Goal: Use online tool/utility: Utilize a website feature to perform a specific function

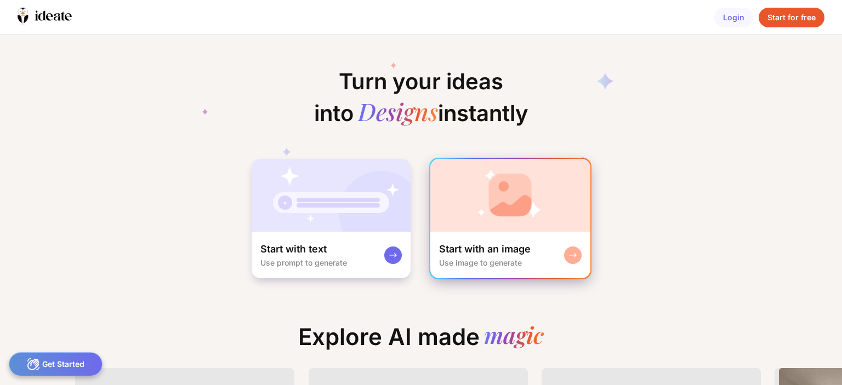
click at [481, 212] on img at bounding box center [510, 195] width 160 height 73
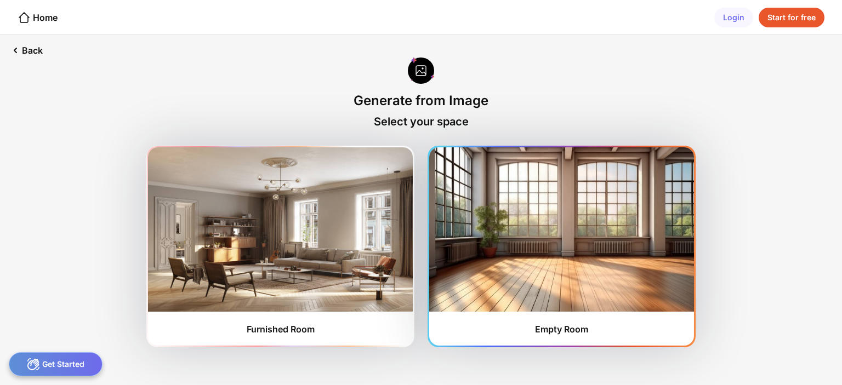
click at [524, 233] on img at bounding box center [561, 230] width 265 height 164
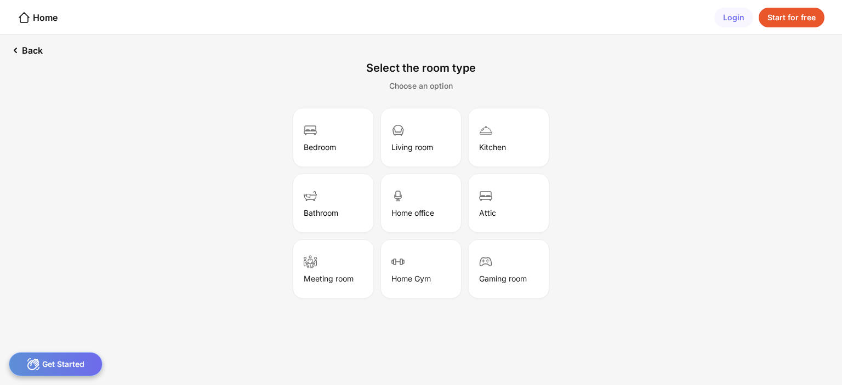
click at [350, 355] on div "Back Select the room type Choose an option Bedroom Living room Kitchen Bathroom…" at bounding box center [421, 210] width 842 height 350
click at [427, 88] on div "Choose an option" at bounding box center [421, 85] width 64 height 9
click at [497, 207] on div "Attic" at bounding box center [508, 203] width 77 height 55
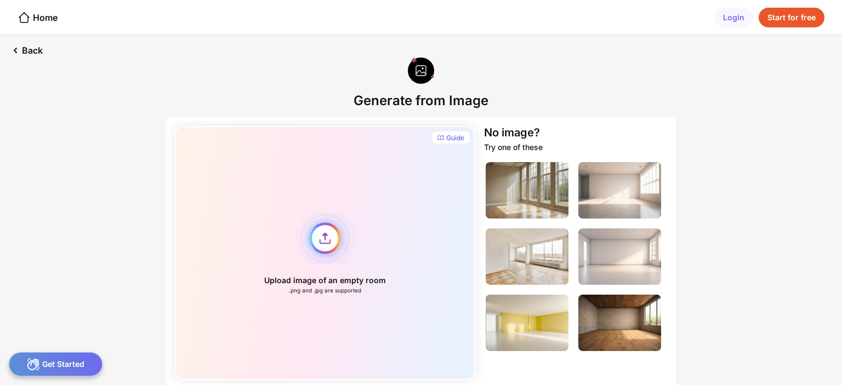
click at [332, 241] on div "Upload image of an empty room .png and .jpg are supported" at bounding box center [325, 253] width 300 height 254
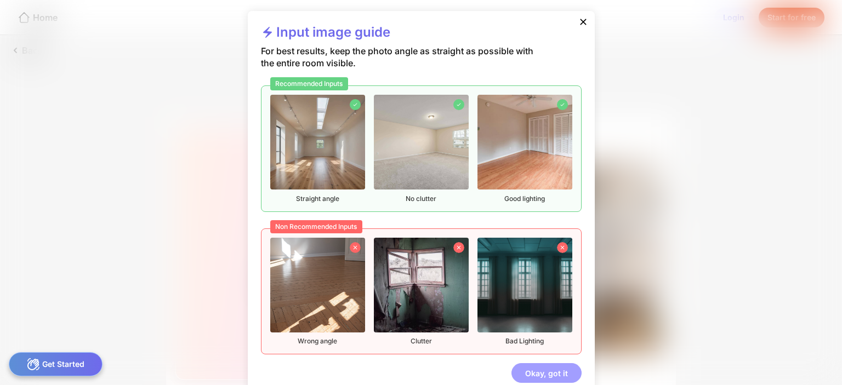
click at [535, 370] on div "Okay, got it" at bounding box center [547, 374] width 70 height 20
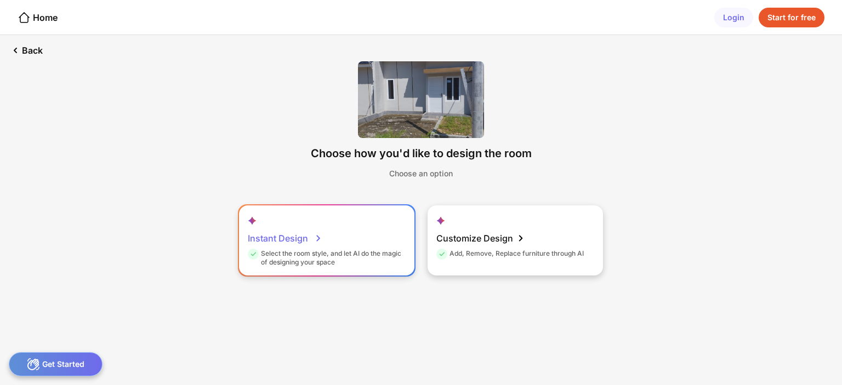
click at [368, 252] on div "Select the room style, and let AI do the magic of designing your space" at bounding box center [325, 258] width 155 height 18
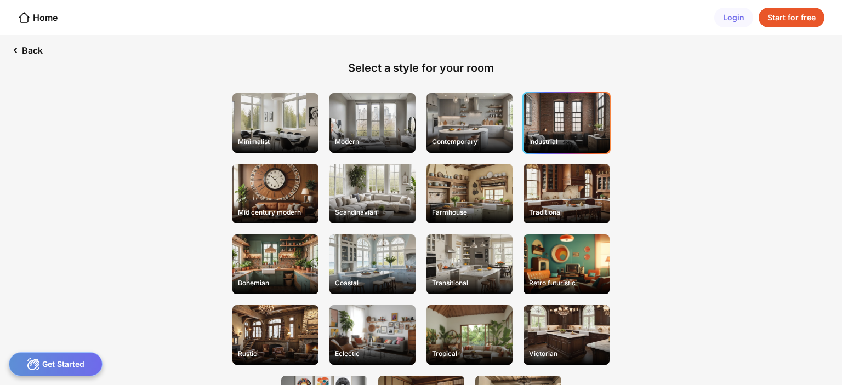
click at [575, 140] on div "Industrial" at bounding box center [567, 141] width 84 height 17
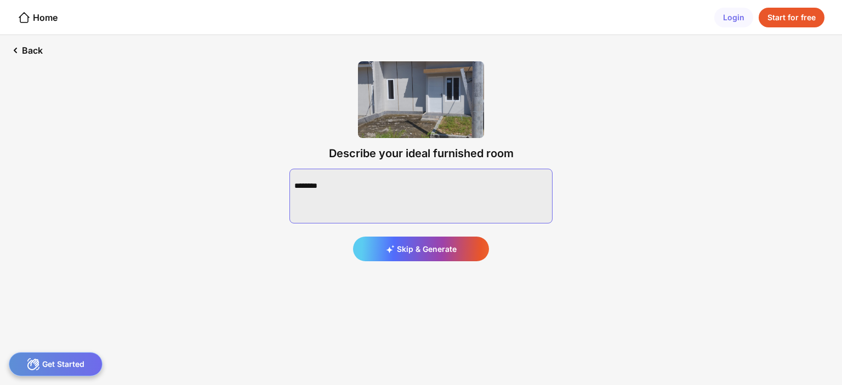
click at [485, 179] on textarea at bounding box center [421, 196] width 263 height 55
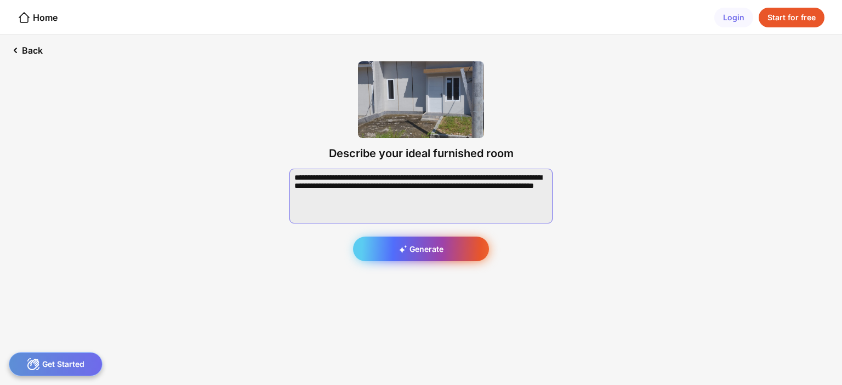
type textarea "**********"
click at [399, 249] on icon at bounding box center [403, 249] width 9 height 9
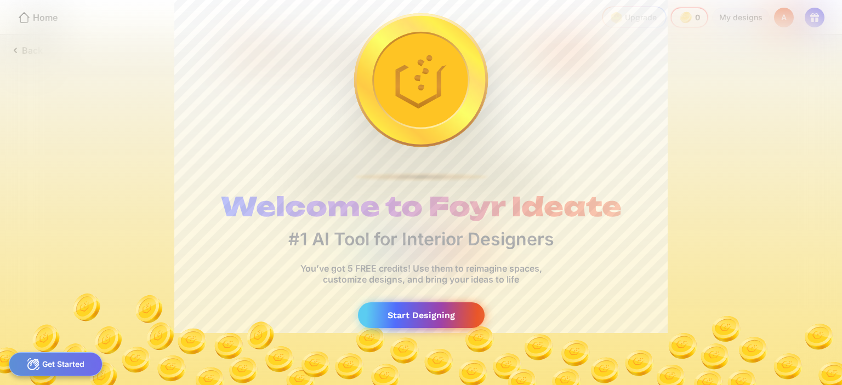
click at [454, 316] on div "Start Designing" at bounding box center [421, 316] width 127 height 26
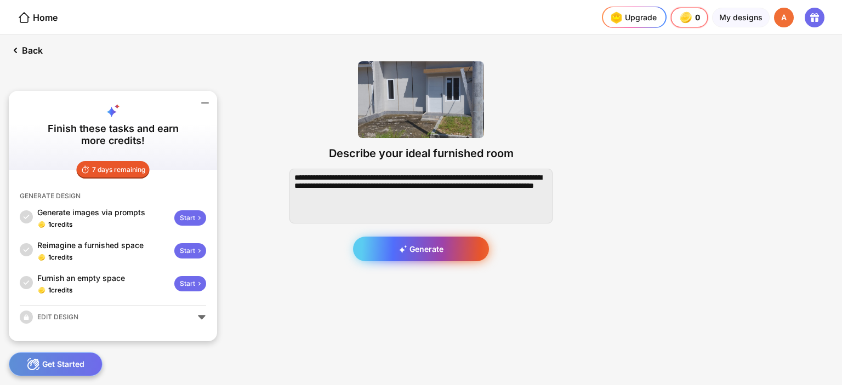
click at [412, 249] on div "Generate" at bounding box center [421, 249] width 136 height 25
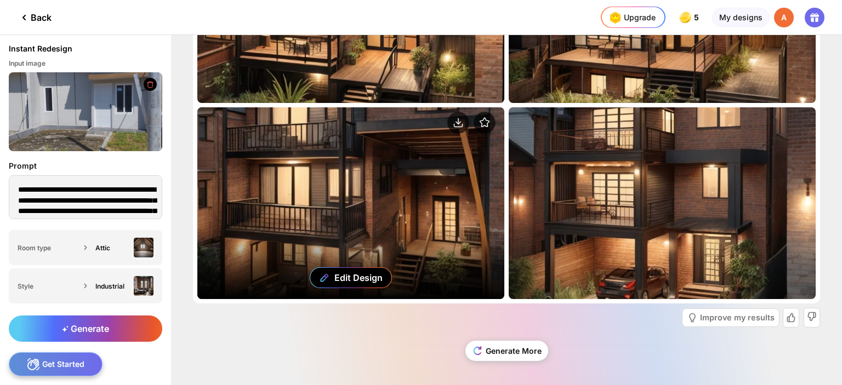
scroll to position [138, 0]
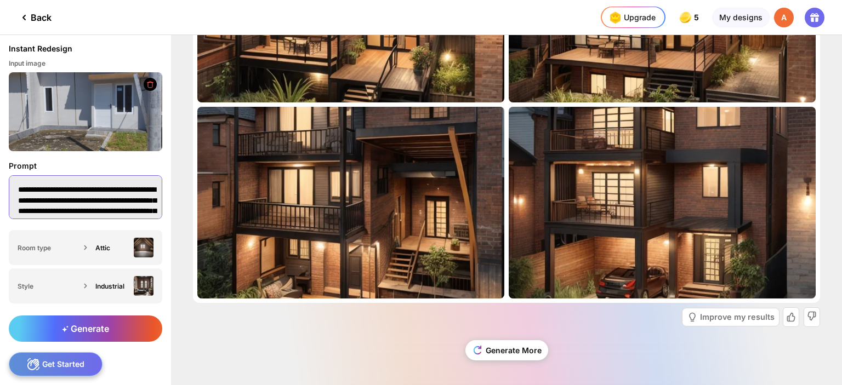
click at [48, 205] on textarea "**********" at bounding box center [86, 197] width 154 height 44
click at [109, 250] on div "Attic" at bounding box center [112, 248] width 34 height 8
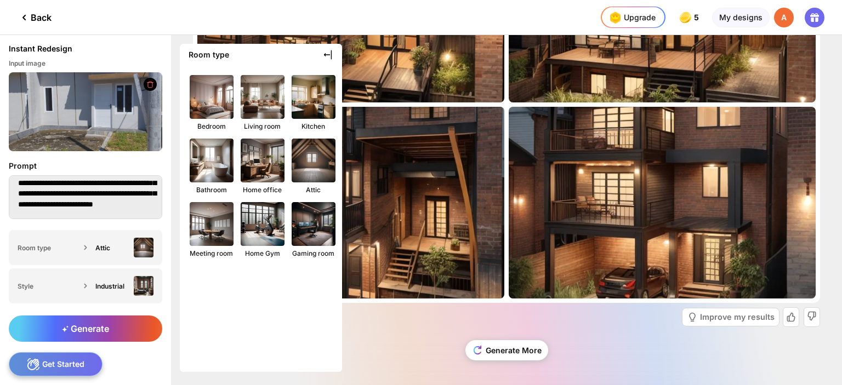
scroll to position [0, 0]
drag, startPoint x: 77, startPoint y: 191, endPoint x: 4, endPoint y: 193, distance: 72.4
click at [4, 193] on div "**********" at bounding box center [85, 190] width 171 height 79
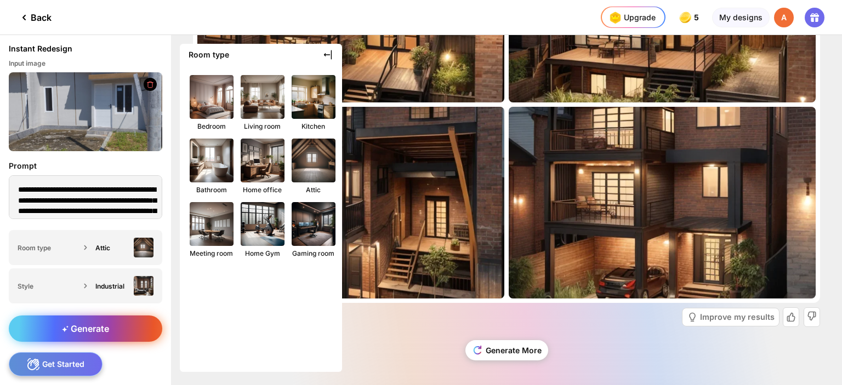
click at [116, 331] on div "Generate" at bounding box center [86, 329] width 154 height 26
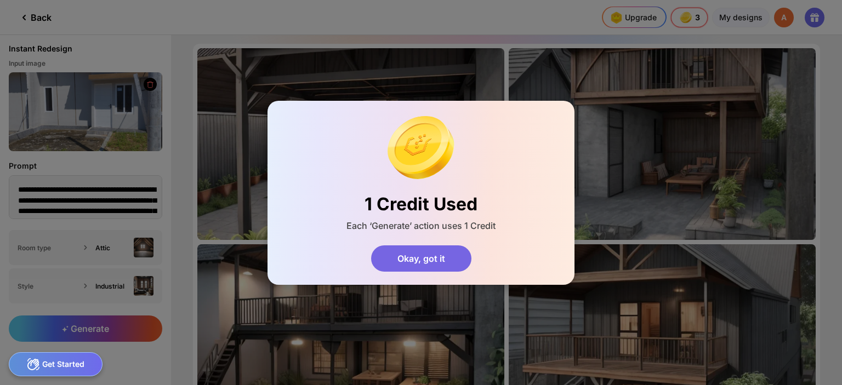
click at [409, 257] on div "Okay, got it" at bounding box center [421, 259] width 100 height 26
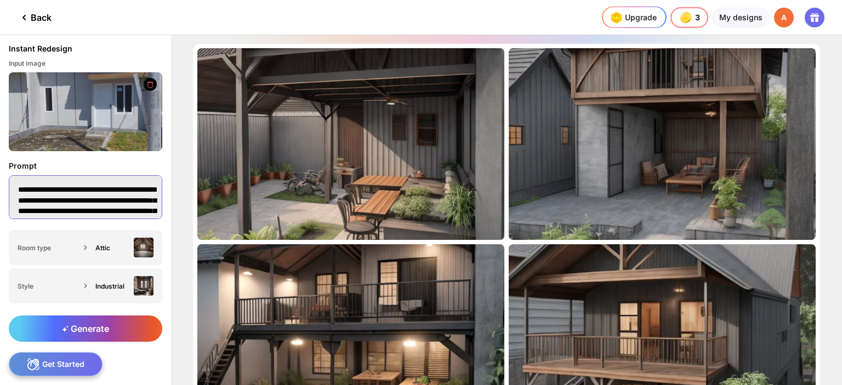
click at [78, 206] on textarea "**********" at bounding box center [86, 197] width 154 height 44
click at [132, 199] on textarea "**********" at bounding box center [86, 197] width 154 height 44
click at [82, 212] on textarea "**********" at bounding box center [86, 197] width 154 height 44
click at [84, 195] on textarea "**********" at bounding box center [86, 197] width 154 height 44
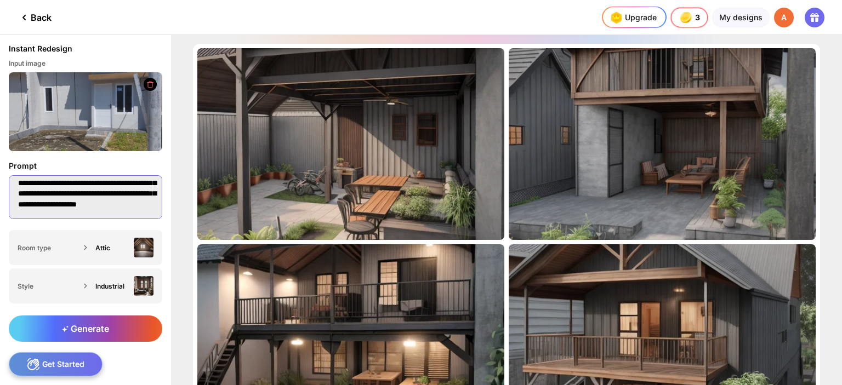
scroll to position [29, 0]
click at [145, 173] on div "**********" at bounding box center [85, 190] width 171 height 79
click at [149, 181] on textarea "**********" at bounding box center [86, 197] width 154 height 44
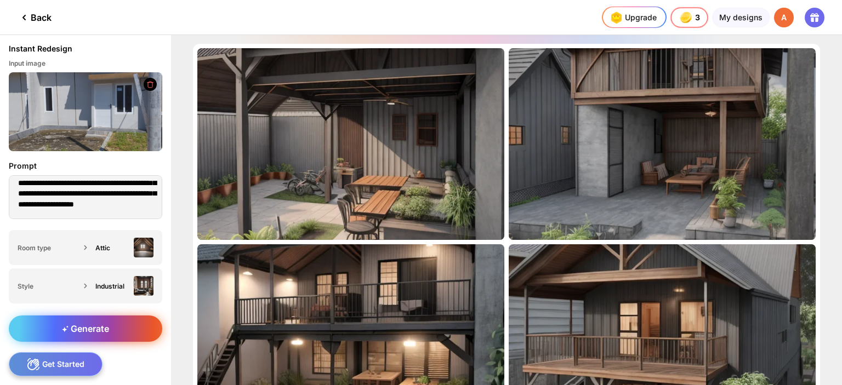
click at [115, 328] on div "Generate" at bounding box center [86, 329] width 154 height 26
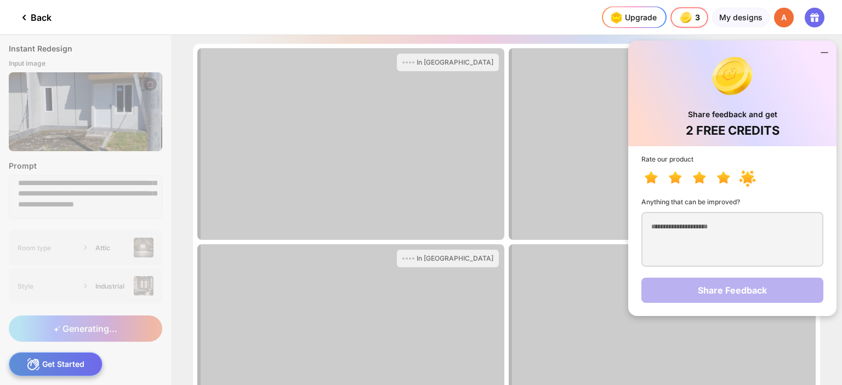
click at [748, 177] on icon at bounding box center [747, 178] width 13 height 12
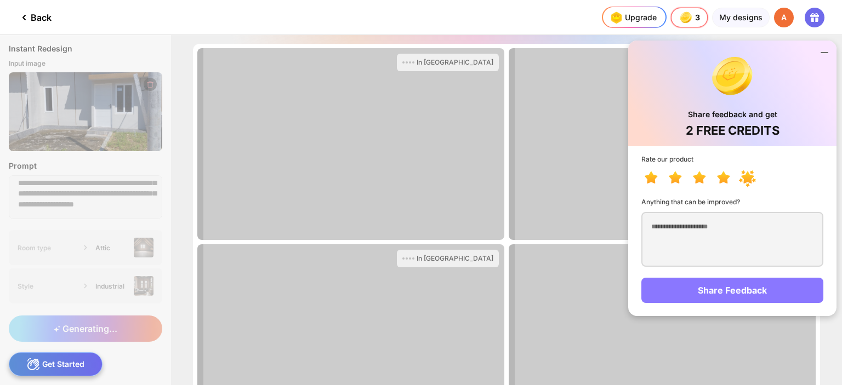
click at [744, 287] on div "Share Feedback" at bounding box center [733, 290] width 182 height 25
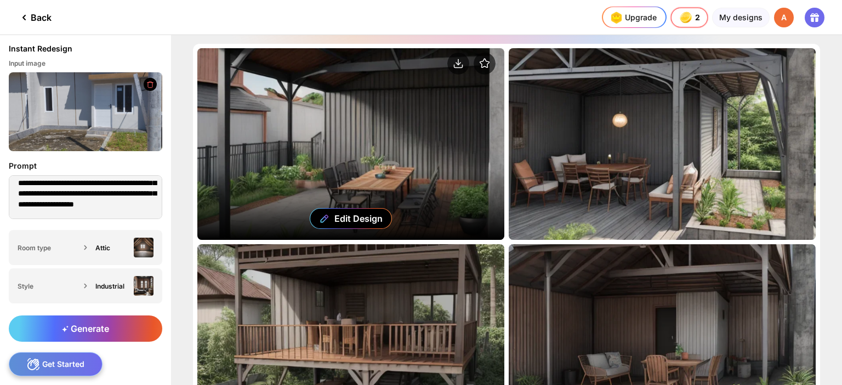
click at [341, 142] on div "Edit Design" at bounding box center [350, 144] width 307 height 192
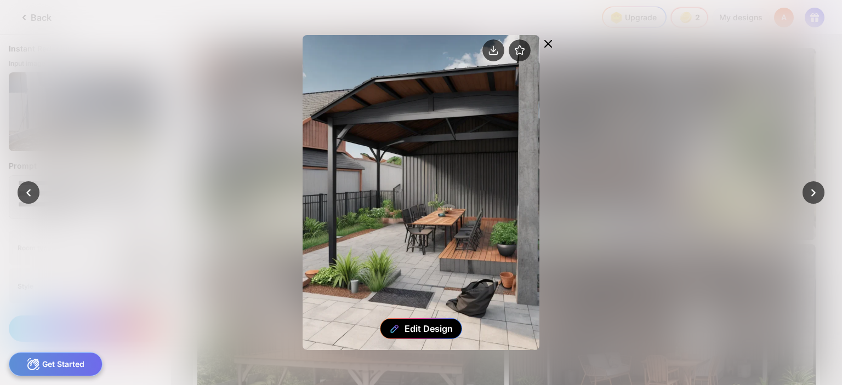
click at [548, 44] on icon at bounding box center [548, 44] width 7 height 7
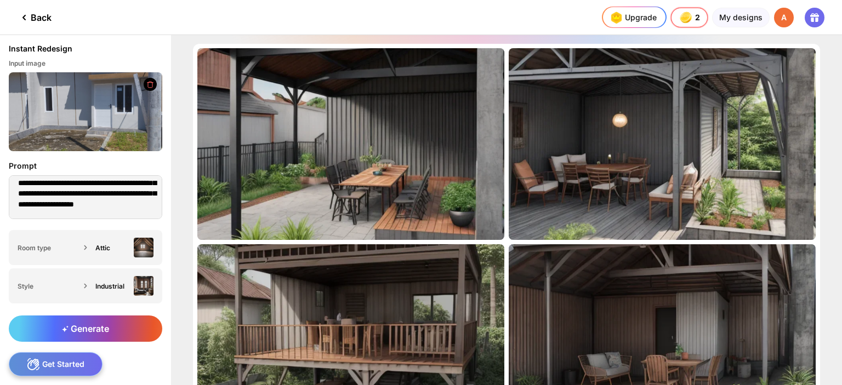
click at [119, 120] on img at bounding box center [86, 111] width 154 height 79
click at [121, 280] on div "Industrial" at bounding box center [122, 286] width 63 height 20
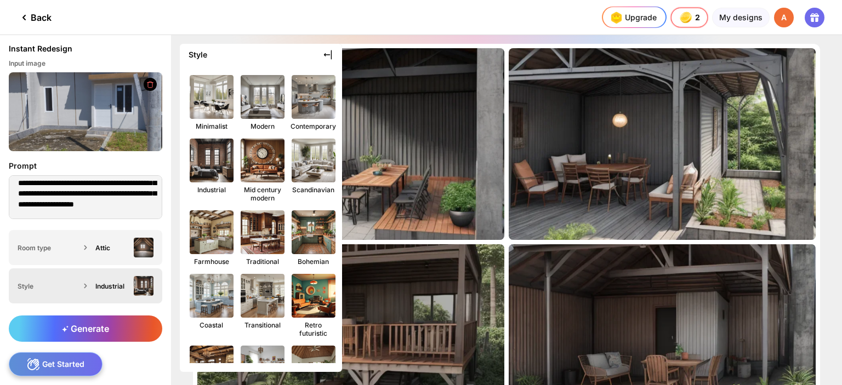
click at [92, 286] on div "Industrial" at bounding box center [122, 286] width 63 height 20
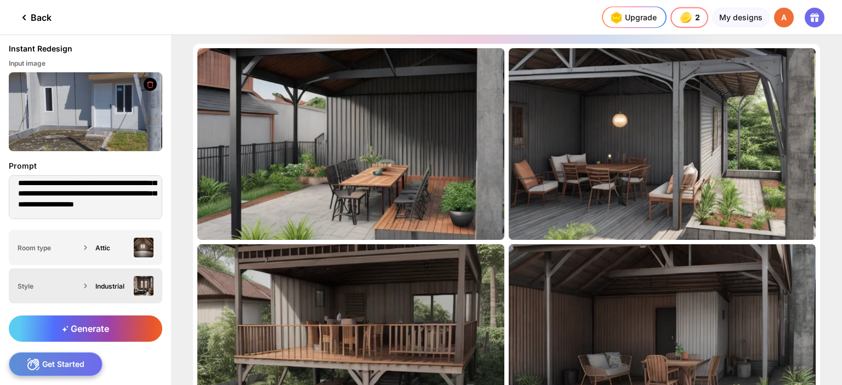
click at [92, 286] on div "Industrial" at bounding box center [122, 286] width 63 height 20
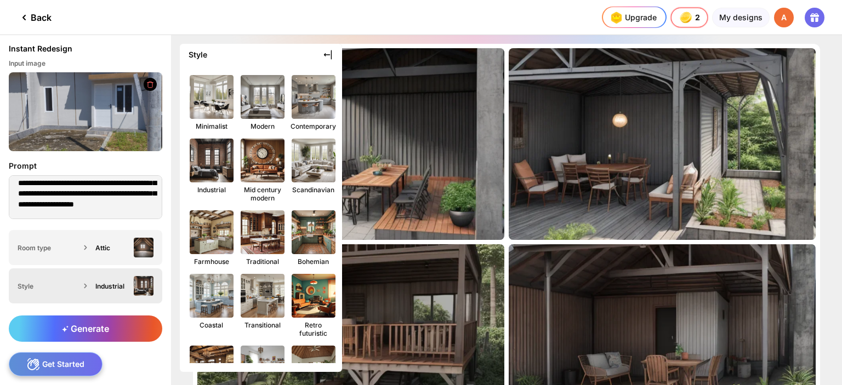
click at [20, 290] on div "Style" at bounding box center [49, 286] width 63 height 8
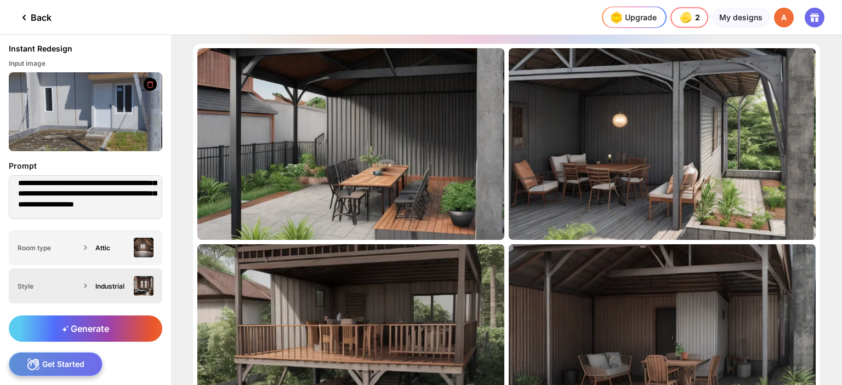
click at [20, 290] on div "Style" at bounding box center [49, 286] width 63 height 8
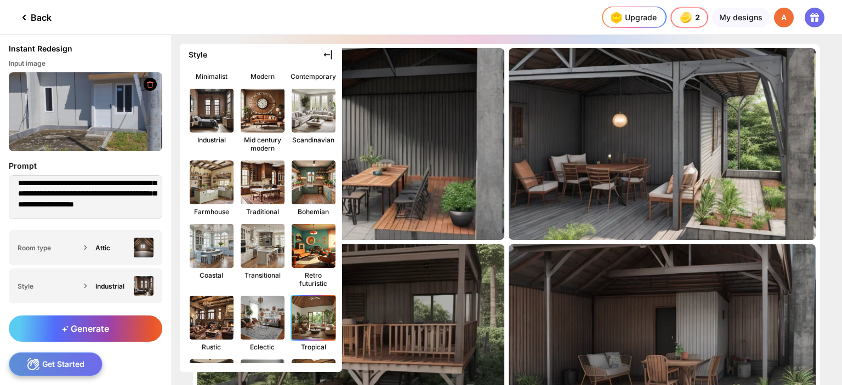
scroll to position [64, 0]
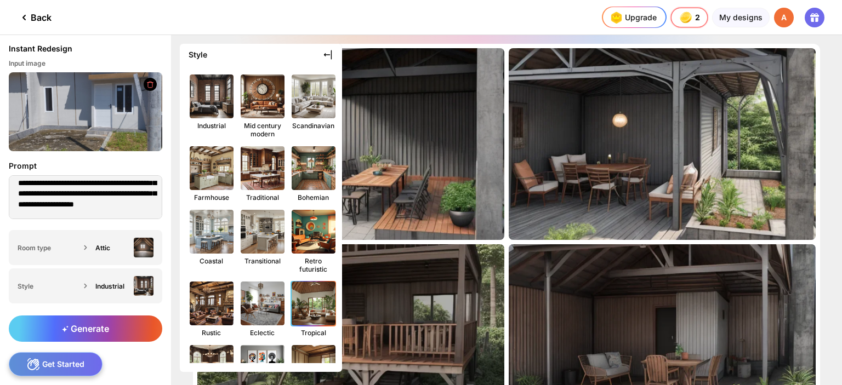
click at [321, 300] on img at bounding box center [314, 304] width 48 height 48
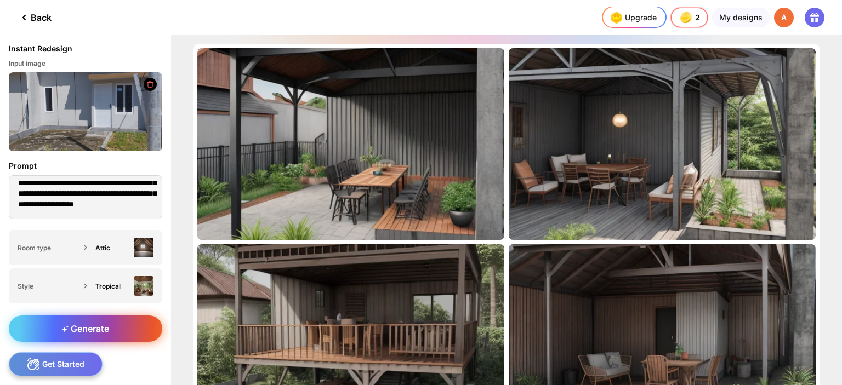
click at [106, 325] on span "Generate" at bounding box center [85, 329] width 47 height 11
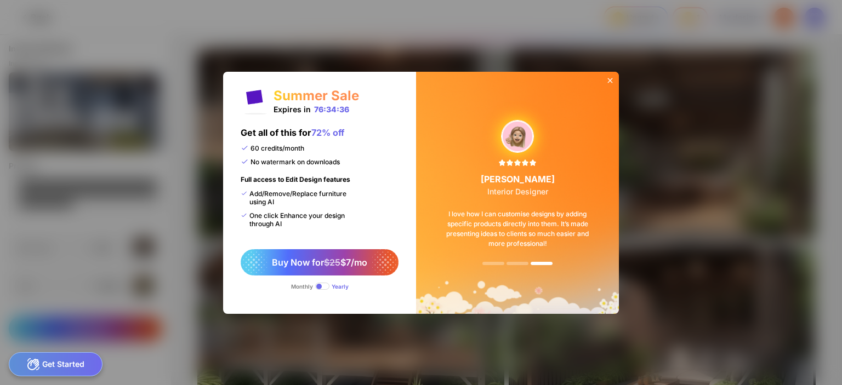
click at [612, 81] on icon at bounding box center [610, 80] width 9 height 9
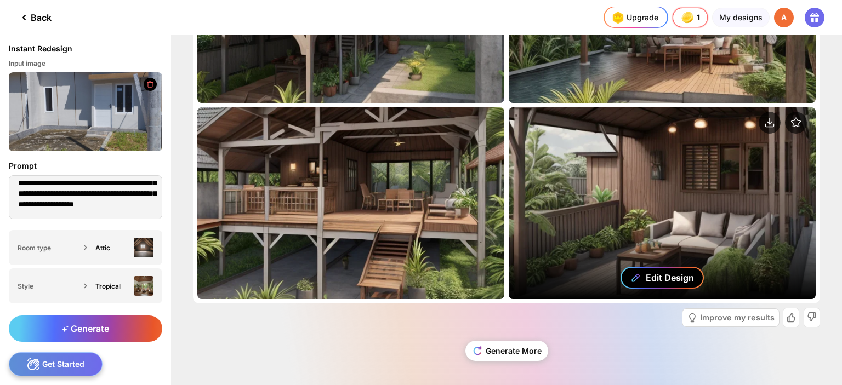
scroll to position [138, 0]
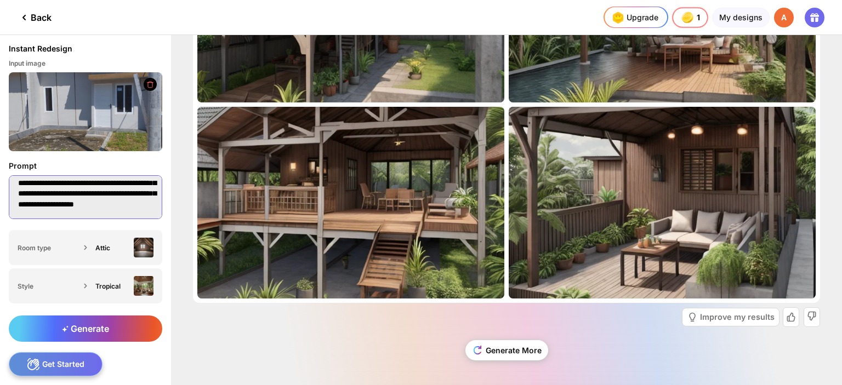
click at [65, 198] on textarea "**********" at bounding box center [86, 197] width 154 height 44
click at [145, 205] on textarea "**********" at bounding box center [86, 197] width 154 height 44
drag, startPoint x: 45, startPoint y: 191, endPoint x: 0, endPoint y: 192, distance: 45.0
click at [0, 191] on div "**********" at bounding box center [85, 190] width 171 height 79
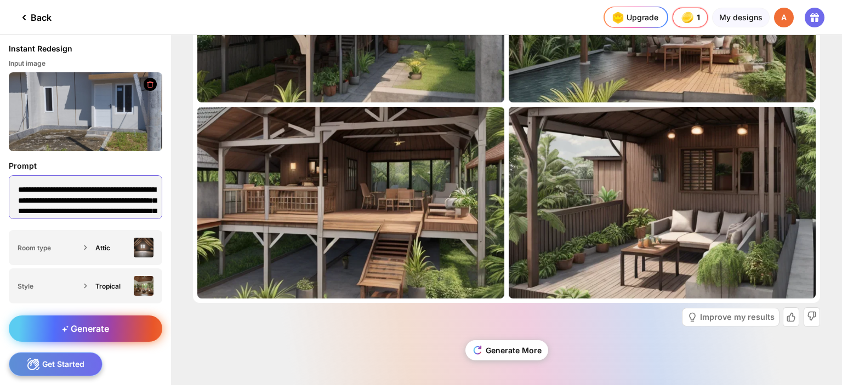
type textarea "**********"
click at [81, 328] on span "Generate" at bounding box center [85, 329] width 47 height 11
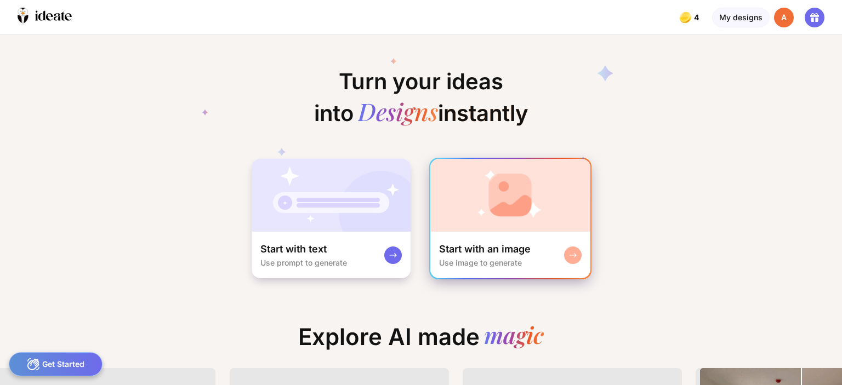
click at [509, 204] on img at bounding box center [510, 195] width 160 height 73
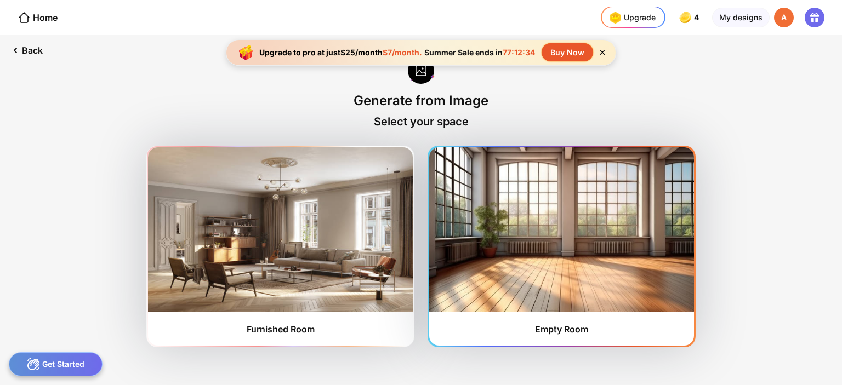
click at [551, 231] on img at bounding box center [561, 230] width 265 height 164
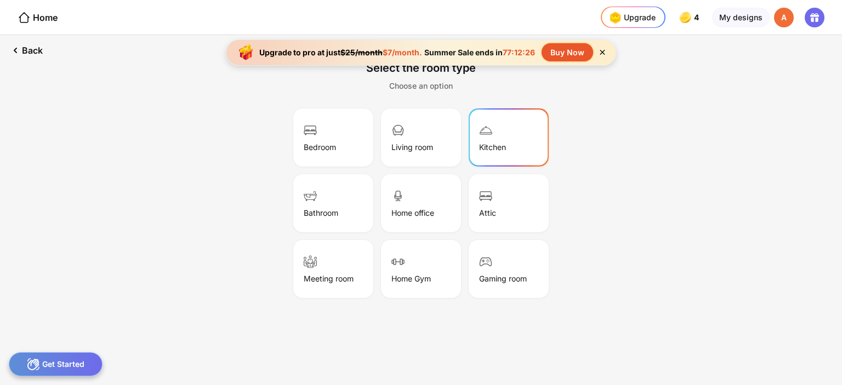
click at [495, 145] on div "Kitchen" at bounding box center [492, 147] width 27 height 9
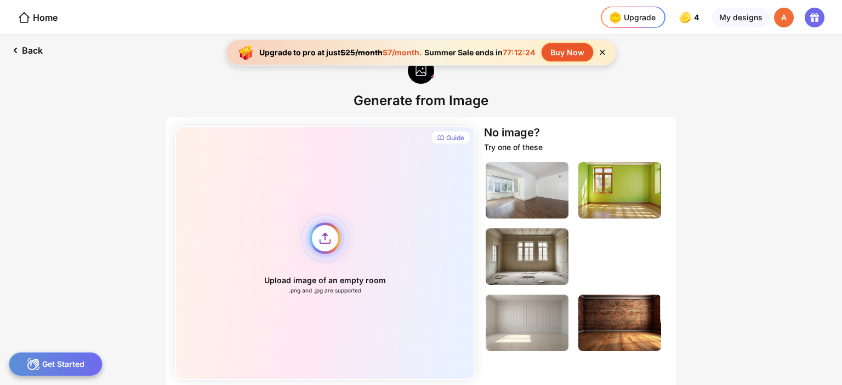
click at [320, 235] on div "Upload image of an empty room .png and .jpg are supported" at bounding box center [325, 253] width 300 height 254
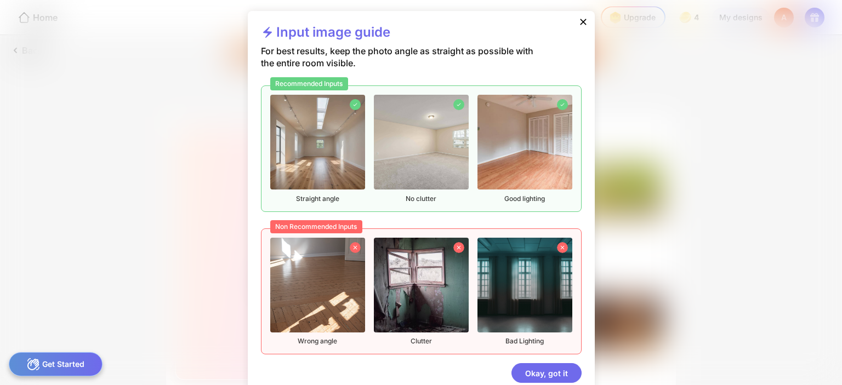
click at [545, 371] on div "Okay, got it" at bounding box center [547, 374] width 70 height 20
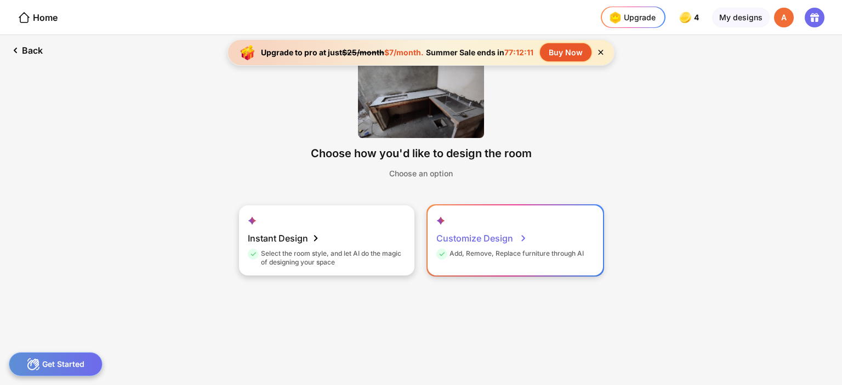
click at [464, 239] on div "Customize Design" at bounding box center [481, 239] width 91 height 22
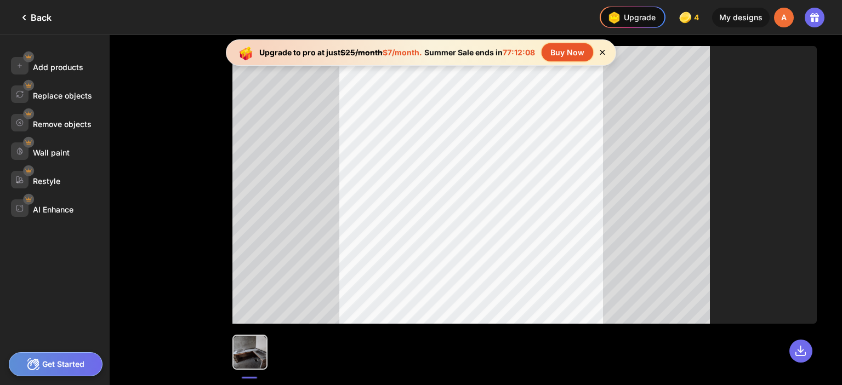
click at [604, 50] on icon at bounding box center [602, 52] width 9 height 9
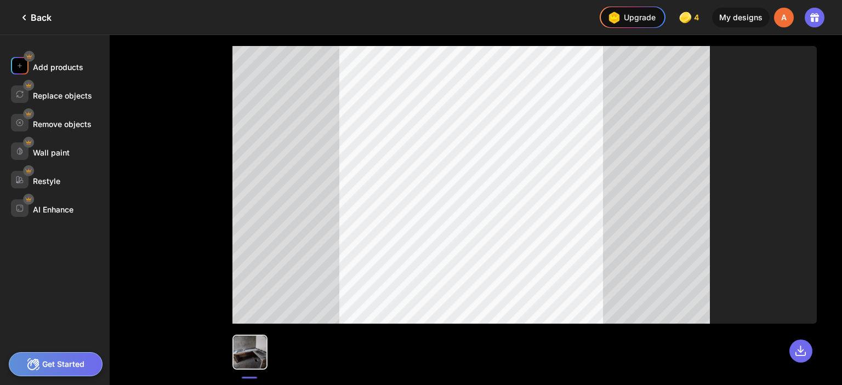
click at [53, 65] on div "Add products" at bounding box center [58, 67] width 50 height 9
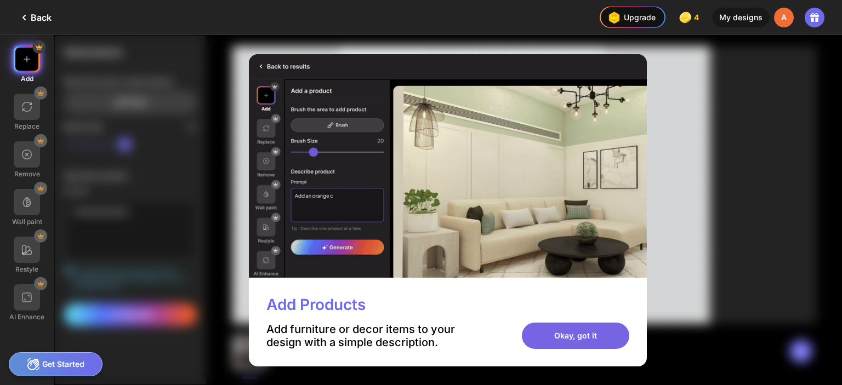
click at [561, 340] on div "Okay, got it" at bounding box center [575, 336] width 107 height 26
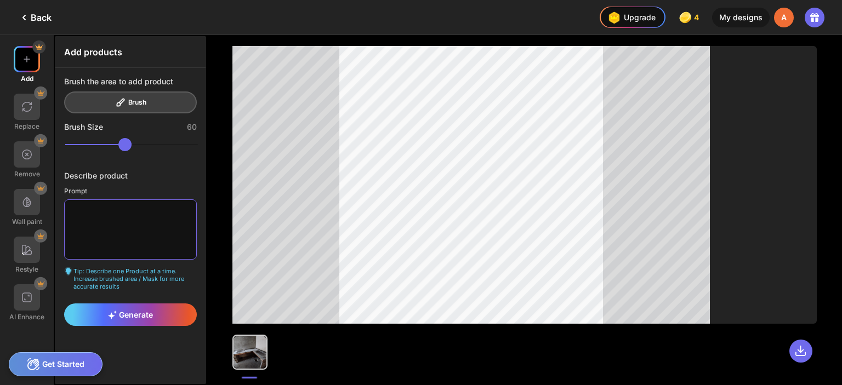
click at [133, 201] on textarea at bounding box center [130, 230] width 133 height 60
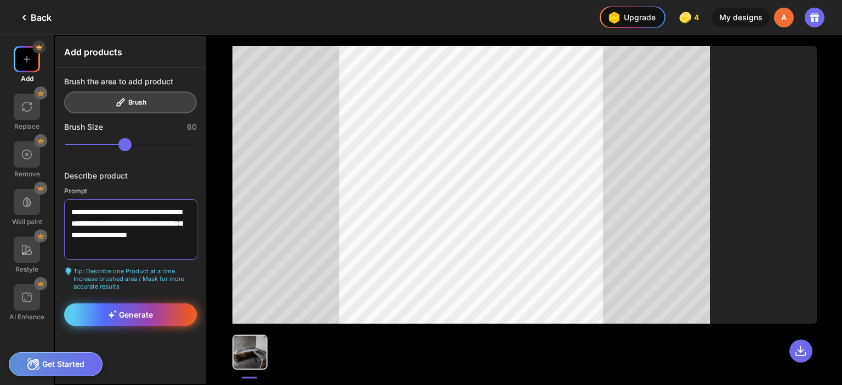
type textarea "**********"
click at [148, 313] on span "Generate" at bounding box center [130, 314] width 45 height 9
click at [111, 103] on div "Brush the area to add product Brush" at bounding box center [130, 95] width 133 height 37
click at [721, 107] on div at bounding box center [524, 185] width 585 height 278
click at [164, 315] on div "Generate" at bounding box center [130, 315] width 133 height 22
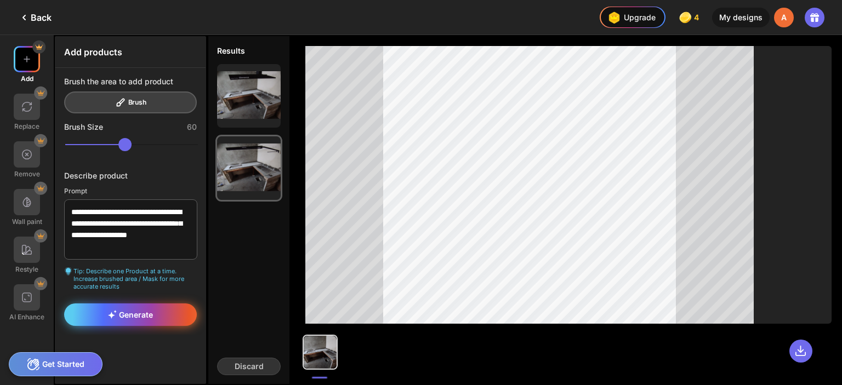
click at [164, 313] on div "Generate" at bounding box center [130, 315] width 133 height 22
click at [123, 103] on div "Brush the area to add product Brush" at bounding box center [130, 95] width 133 height 37
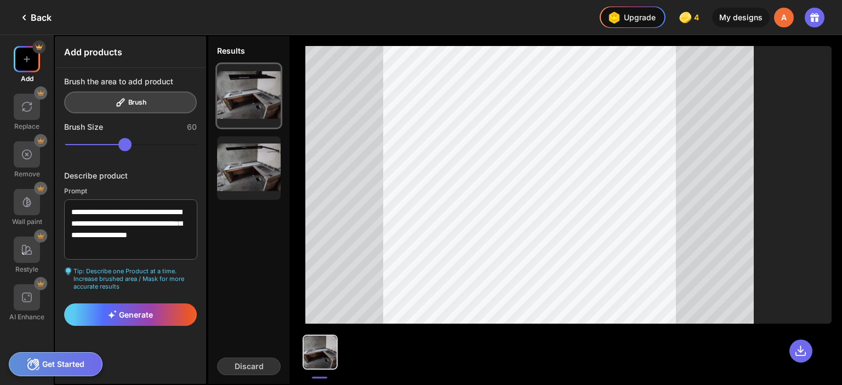
click at [813, 185] on div at bounding box center [568, 185] width 526 height 278
click at [157, 317] on div "Generate" at bounding box center [130, 315] width 133 height 22
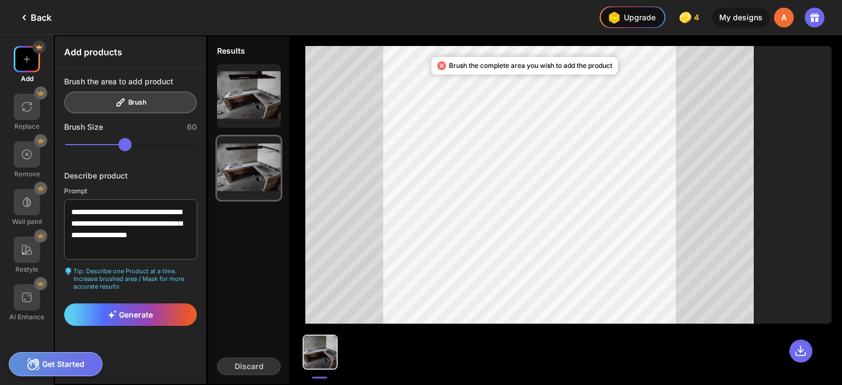
click at [23, 21] on icon at bounding box center [24, 17] width 13 height 13
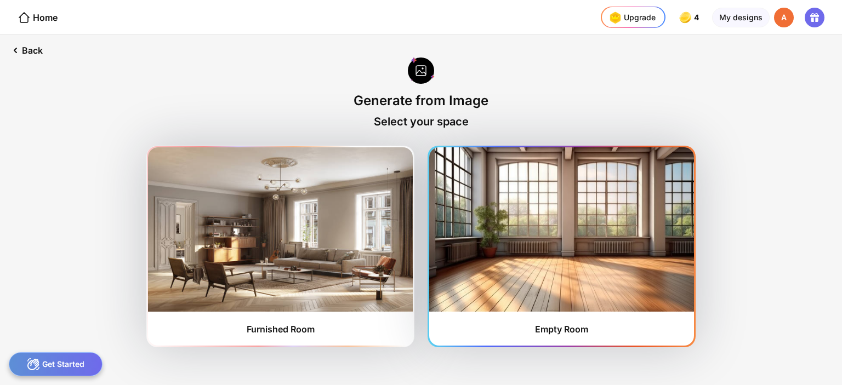
click at [554, 285] on img at bounding box center [561, 230] width 265 height 164
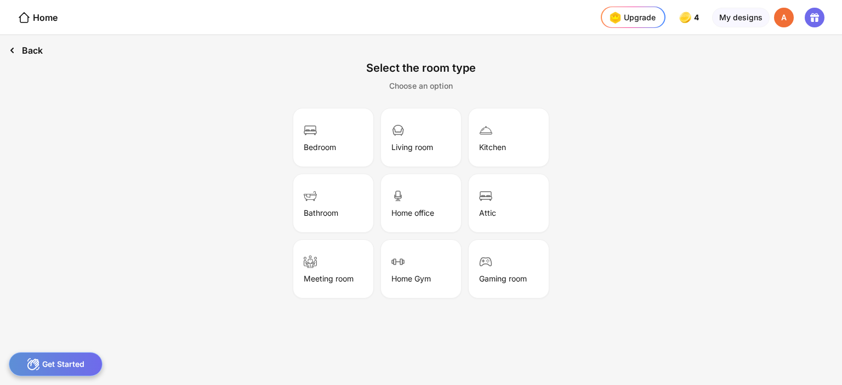
click at [20, 51] on div "Back" at bounding box center [26, 50] width 52 height 31
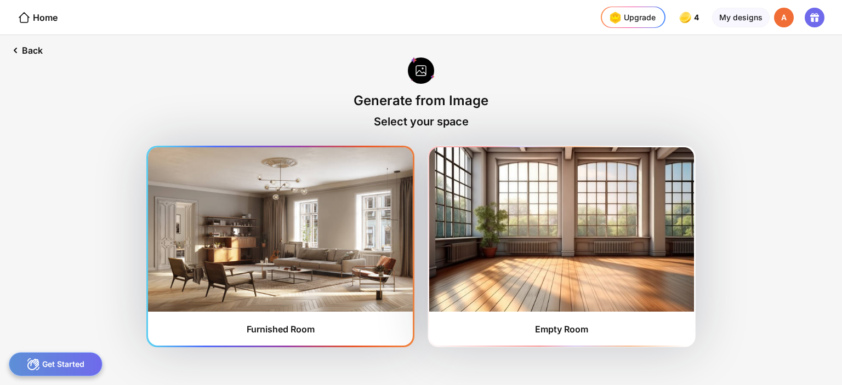
click at [310, 258] on img at bounding box center [280, 230] width 265 height 164
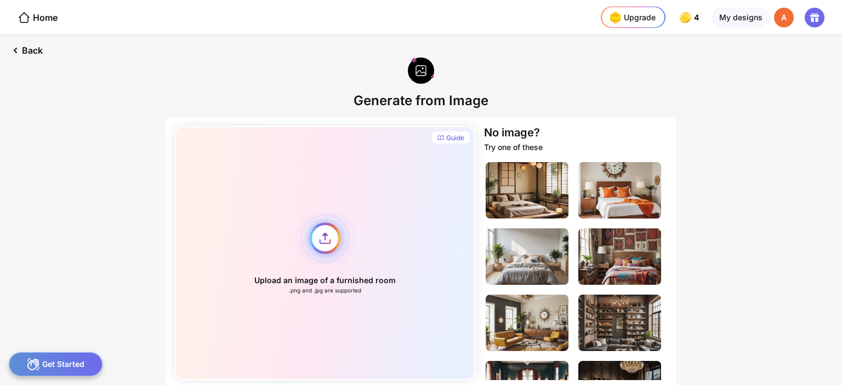
click at [321, 252] on div "Upload an image of a furnished room .png and .jpg are supported" at bounding box center [325, 253] width 300 height 254
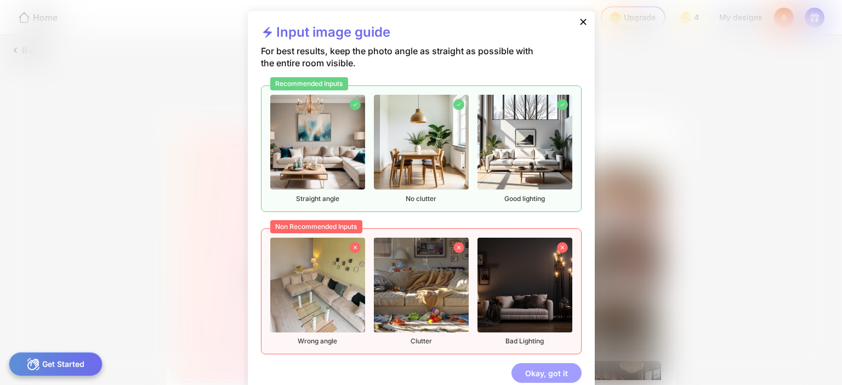
click at [537, 369] on div "Okay, got it" at bounding box center [547, 374] width 70 height 20
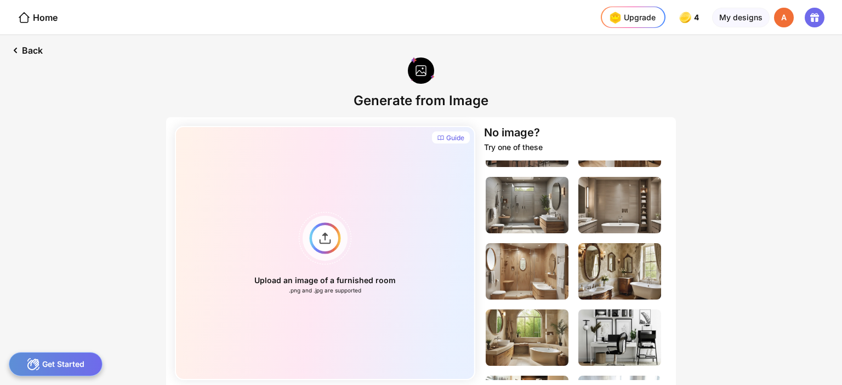
scroll to position [261, 0]
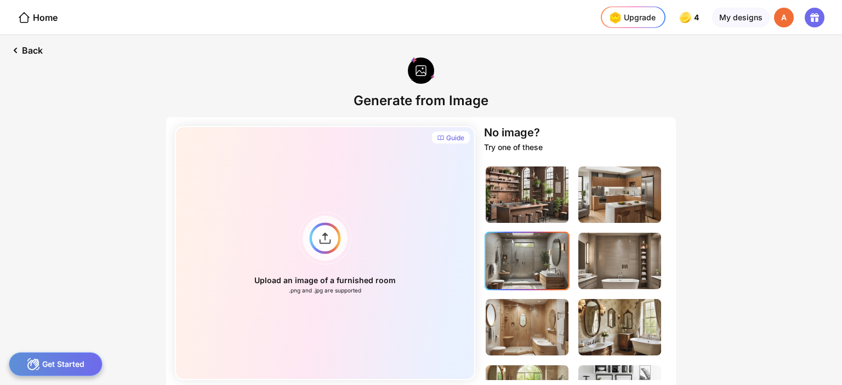
click at [520, 253] on img at bounding box center [527, 261] width 83 height 56
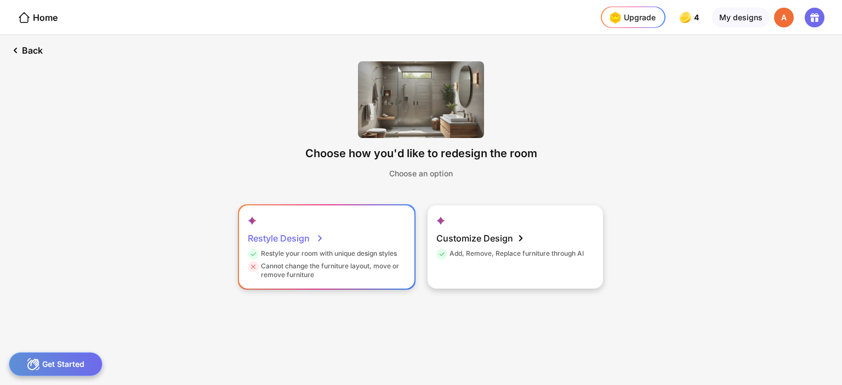
click at [307, 232] on div "Restyle Design" at bounding box center [286, 239] width 76 height 22
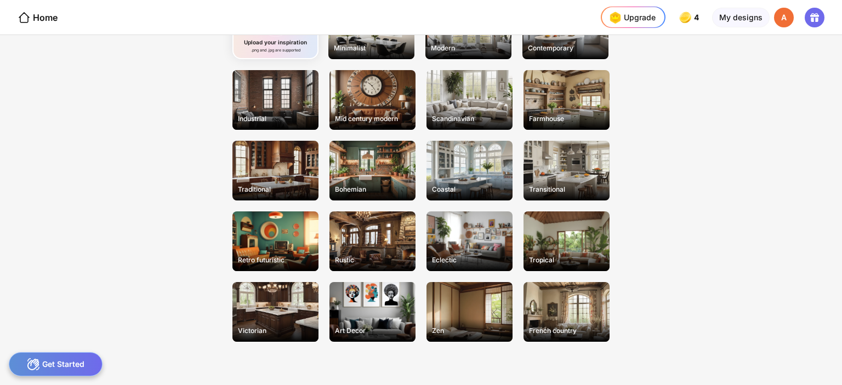
scroll to position [130, 0]
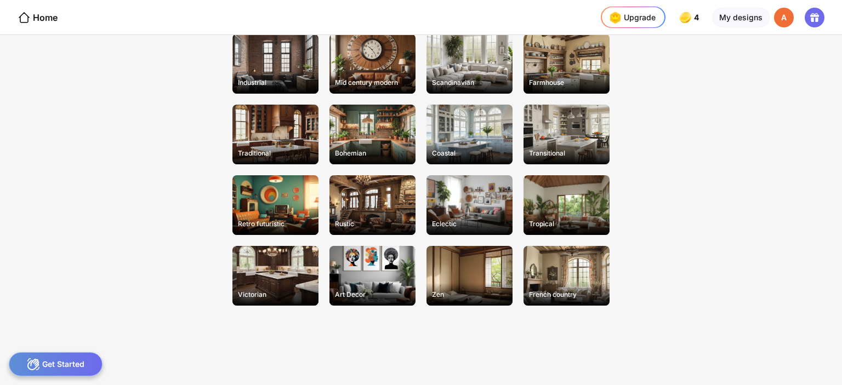
click at [640, 230] on div "Select a style for your room Upload your inspiration .png and .jpg are supporte…" at bounding box center [421, 128] width 474 height 428
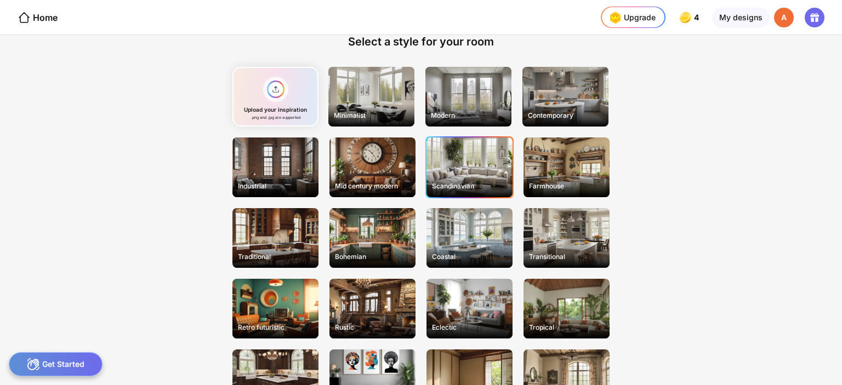
scroll to position [0, 0]
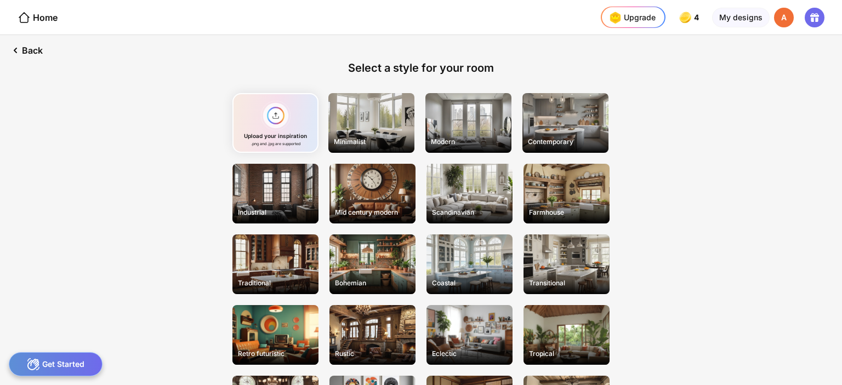
click at [713, 169] on div "Back Select a style for your room Upload your inspiration .png and .jpg are sup…" at bounding box center [421, 210] width 842 height 350
click at [561, 120] on div "Contemporary" at bounding box center [566, 123] width 86 height 60
